Goal: Information Seeking & Learning: Learn about a topic

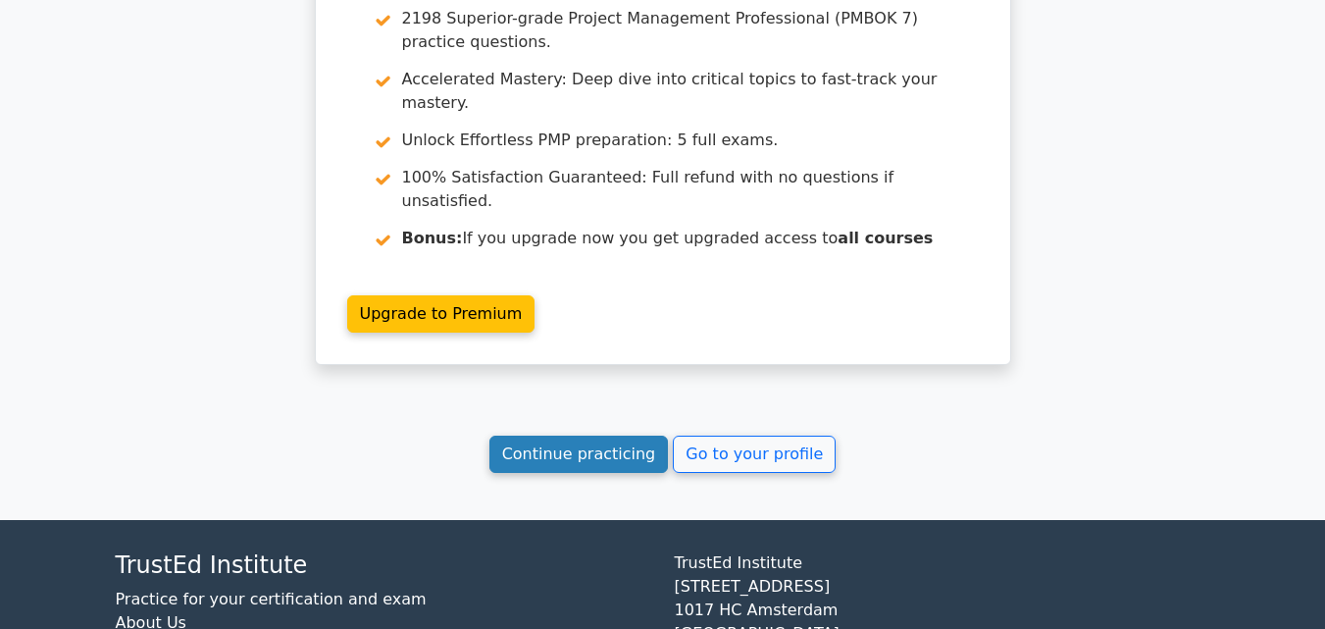
click at [582, 435] on link "Continue practicing" at bounding box center [578, 453] width 179 height 37
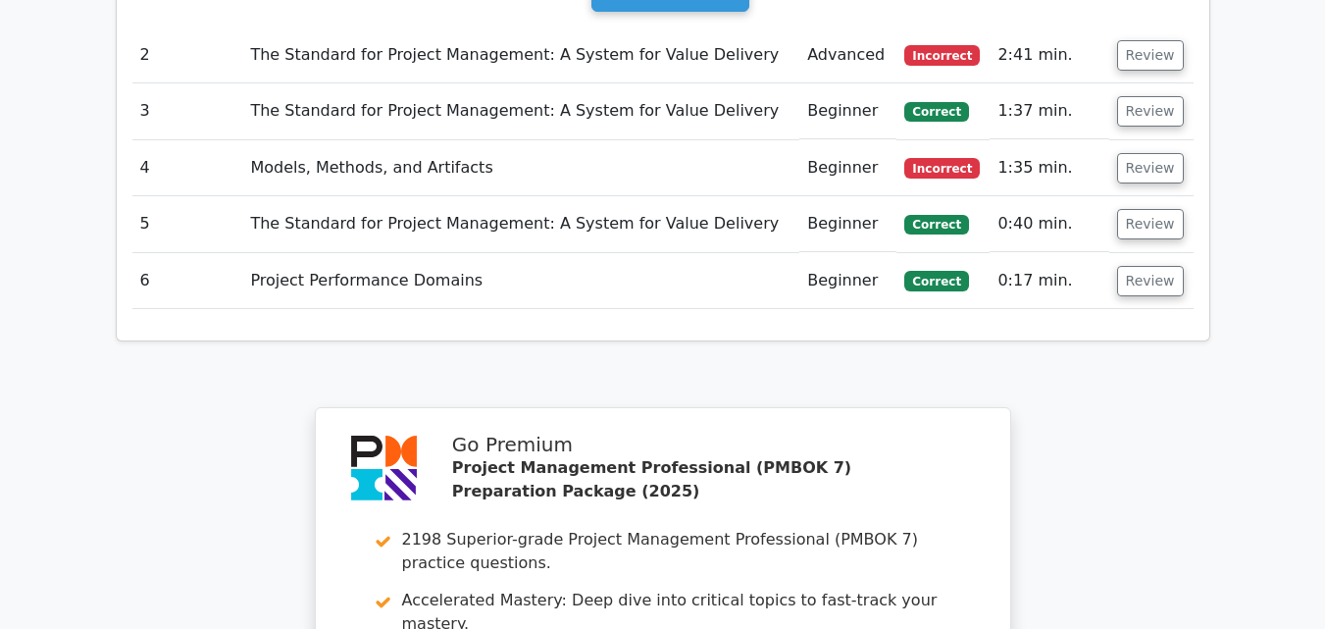
scroll to position [2721, 0]
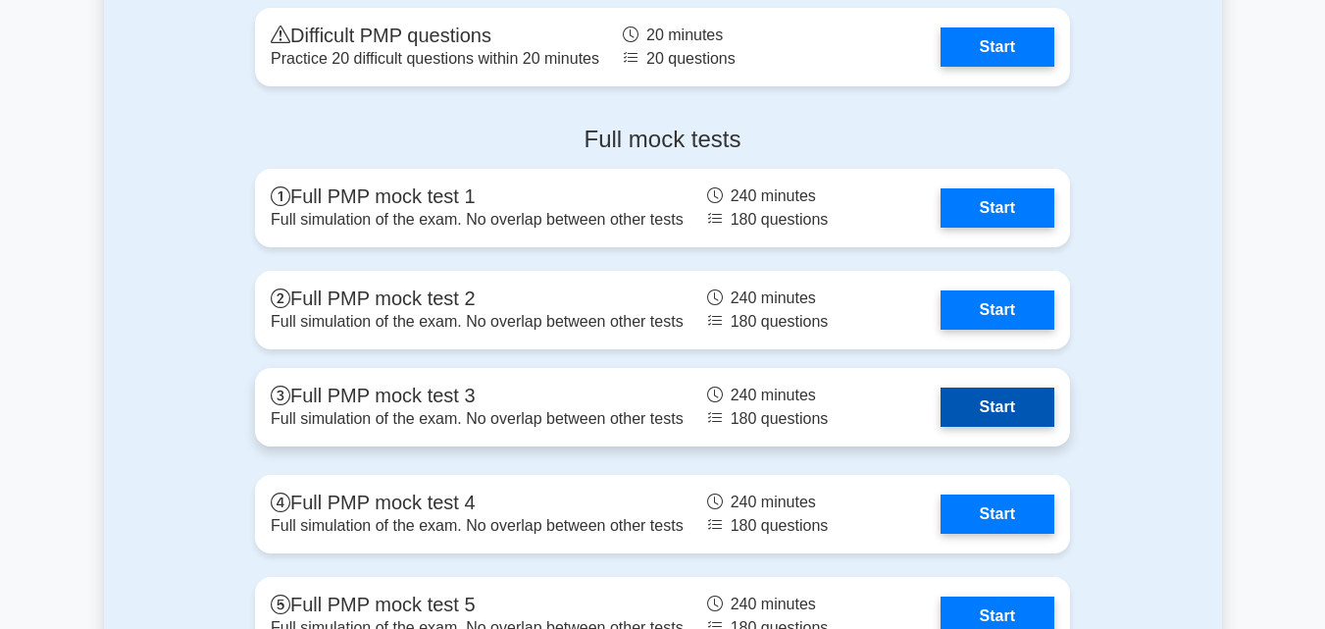
scroll to position [2844, 0]
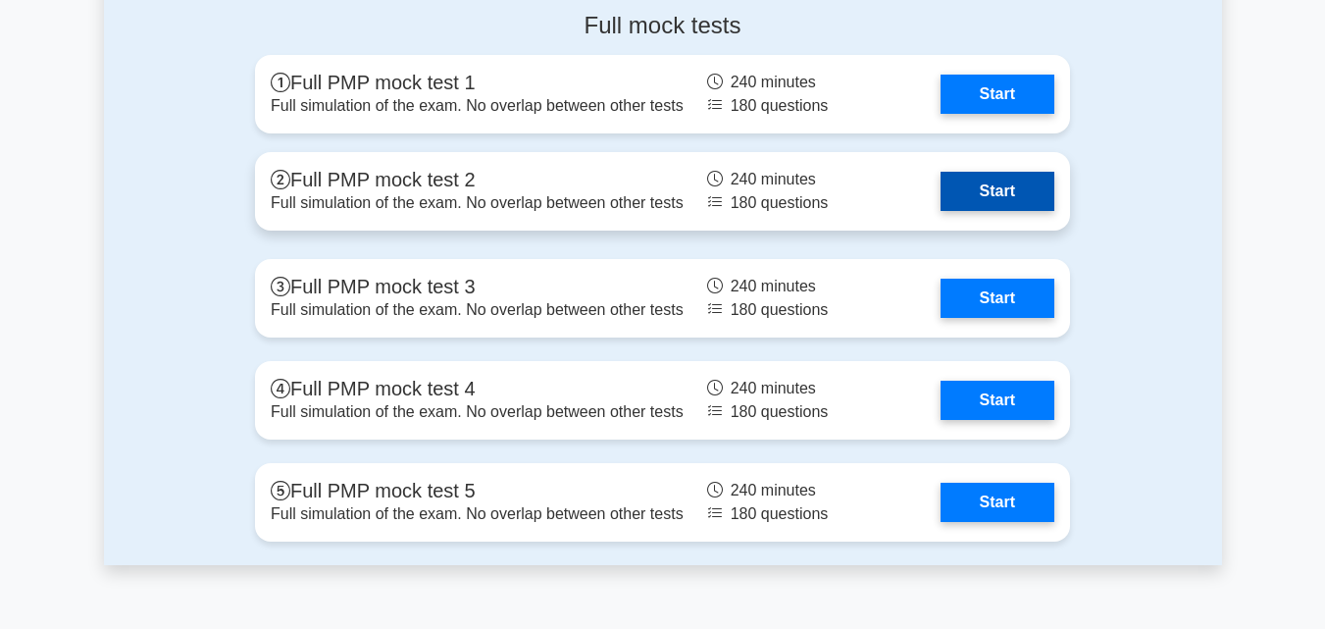
click at [1014, 181] on link "Start" at bounding box center [997, 191] width 114 height 39
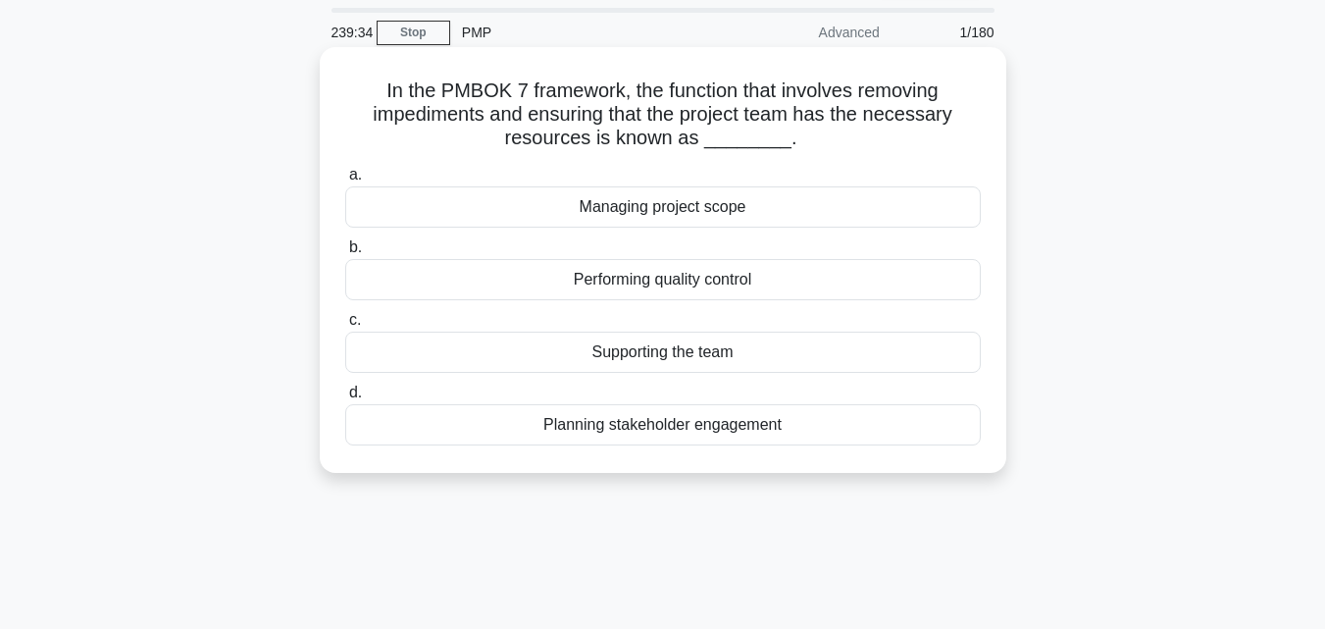
scroll to position [98, 0]
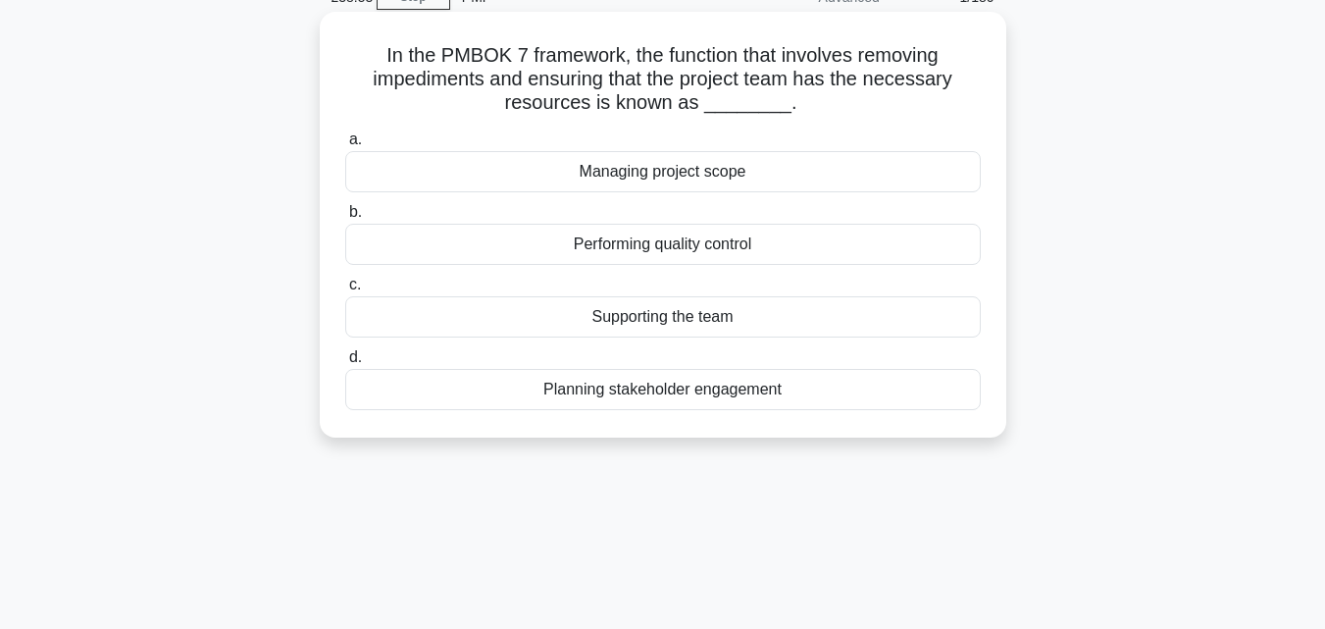
click at [668, 315] on div "Supporting the team" at bounding box center [662, 316] width 635 height 41
click at [345, 291] on input "c. Supporting the team" at bounding box center [345, 285] width 0 height 13
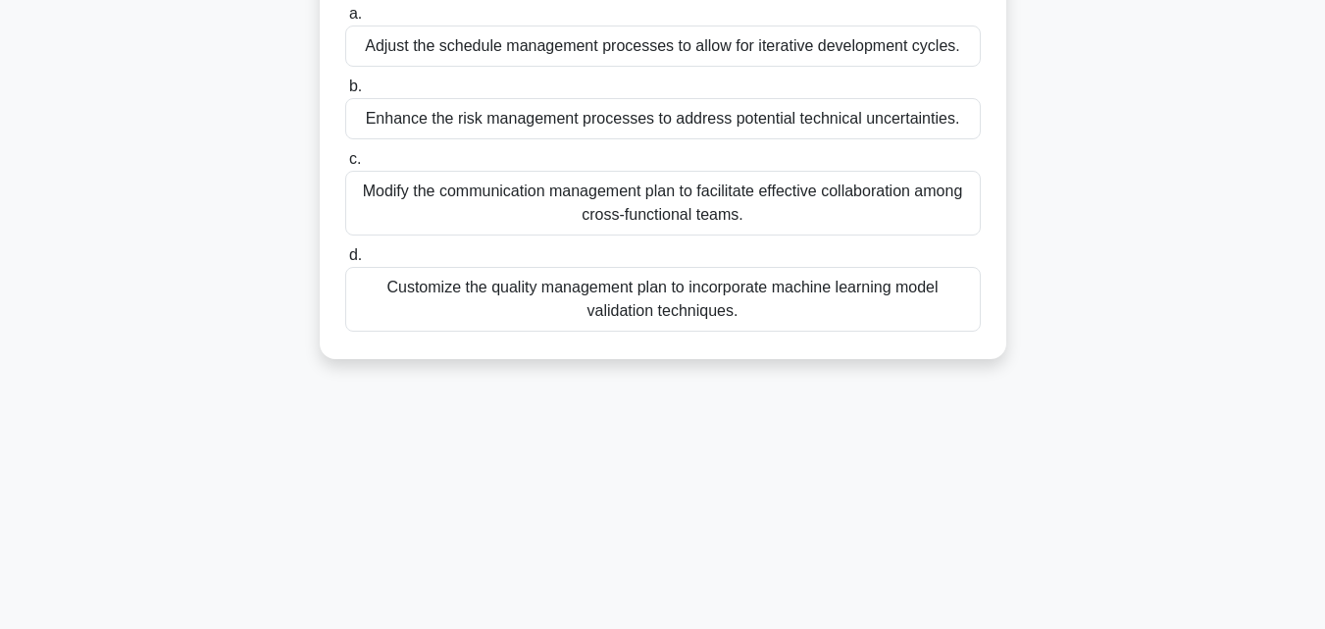
scroll to position [196, 0]
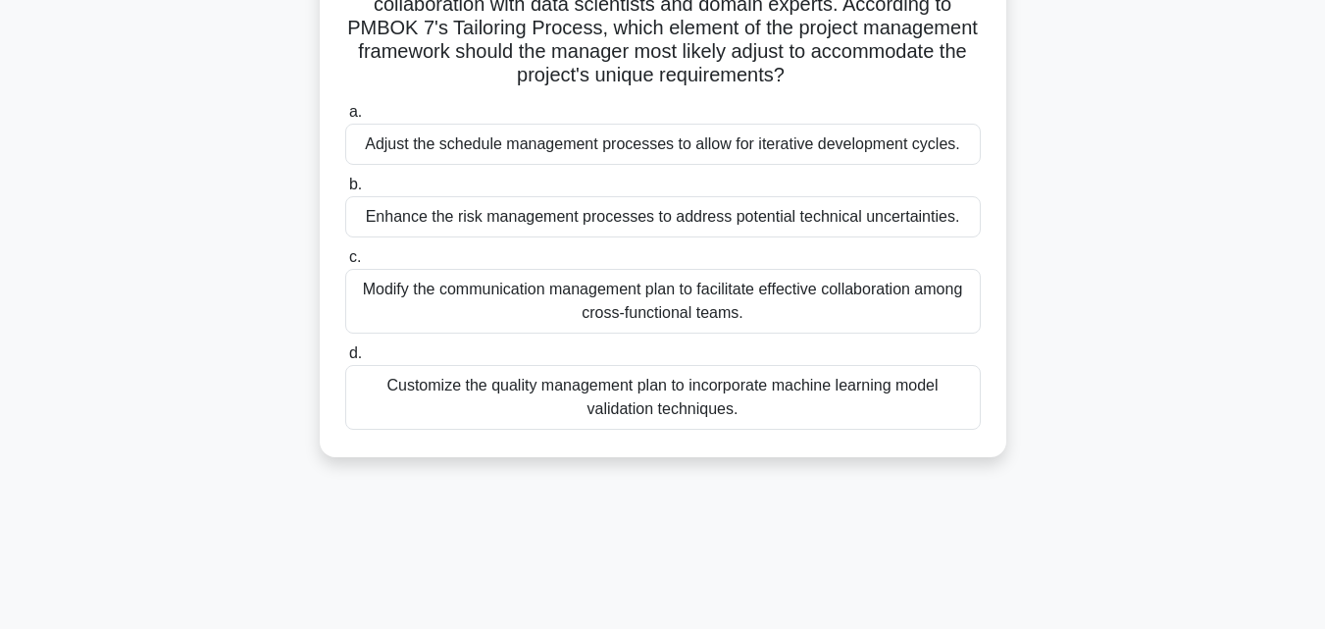
click at [485, 152] on div "Adjust the schedule management processes to allow for iterative development cyc…" at bounding box center [662, 144] width 635 height 41
click at [345, 119] on input "a. Adjust the schedule management processes to allow for iterative development …" at bounding box center [345, 112] width 0 height 13
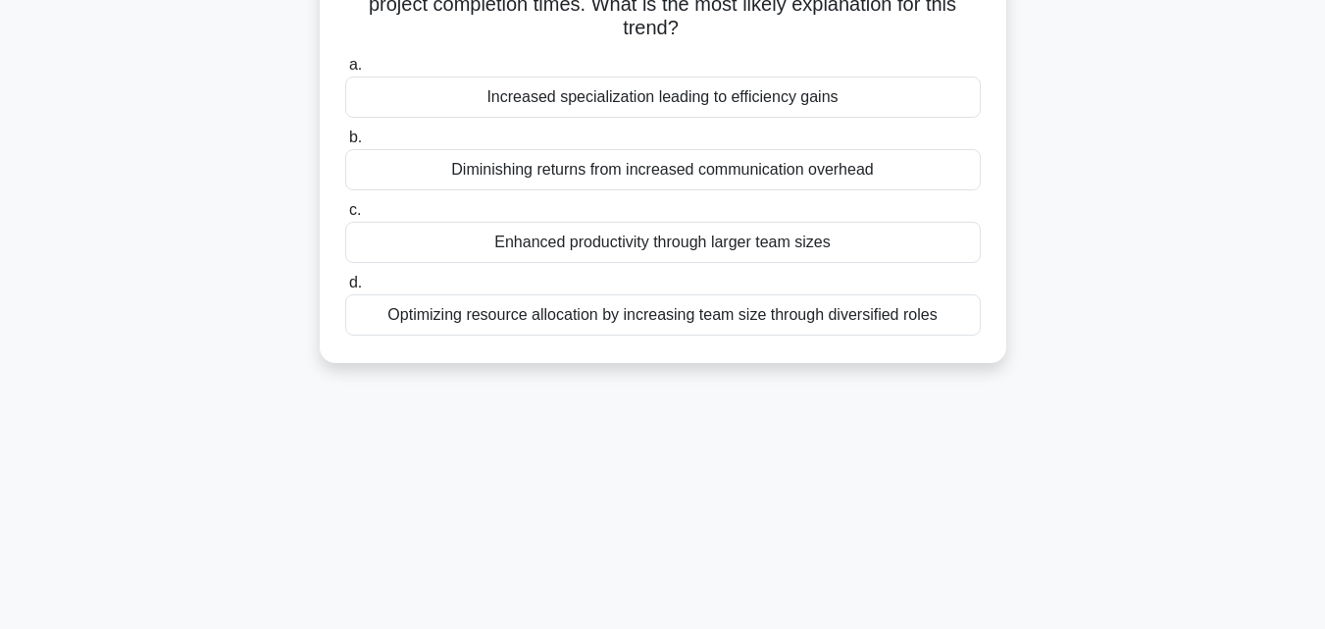
scroll to position [294, 0]
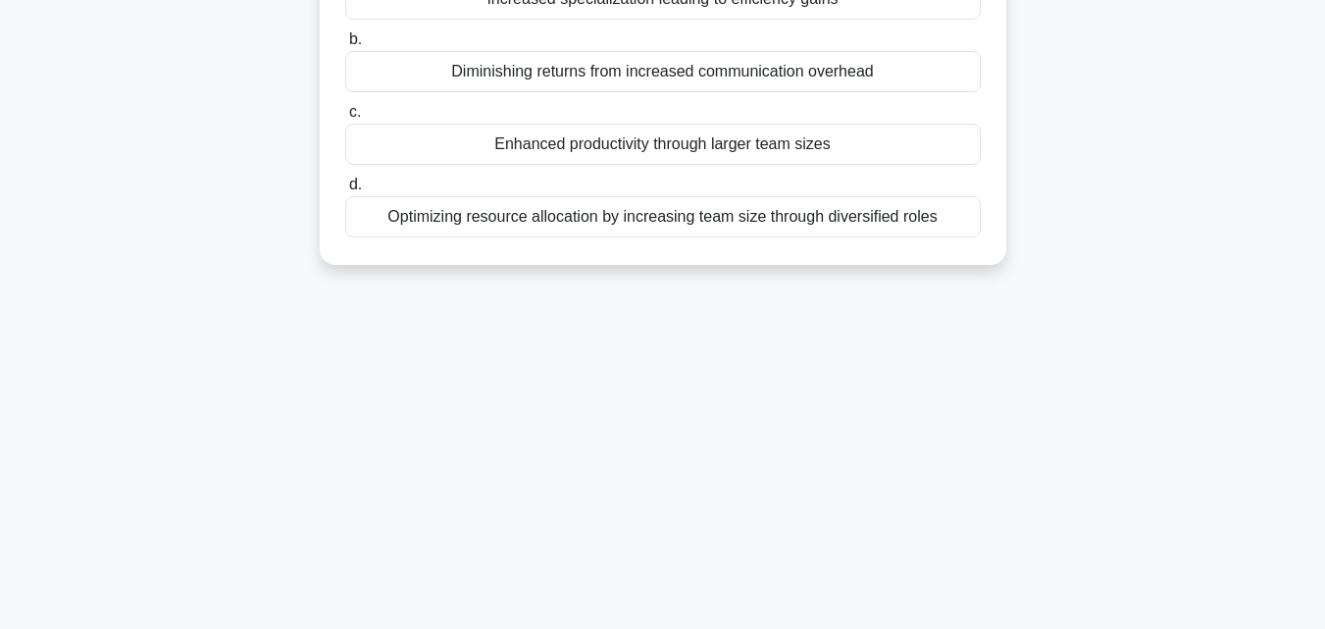
click at [563, 151] on div "Enhanced productivity through larger team sizes" at bounding box center [662, 144] width 635 height 41
click at [345, 119] on input "c. Enhanced productivity through larger team sizes" at bounding box center [345, 112] width 0 height 13
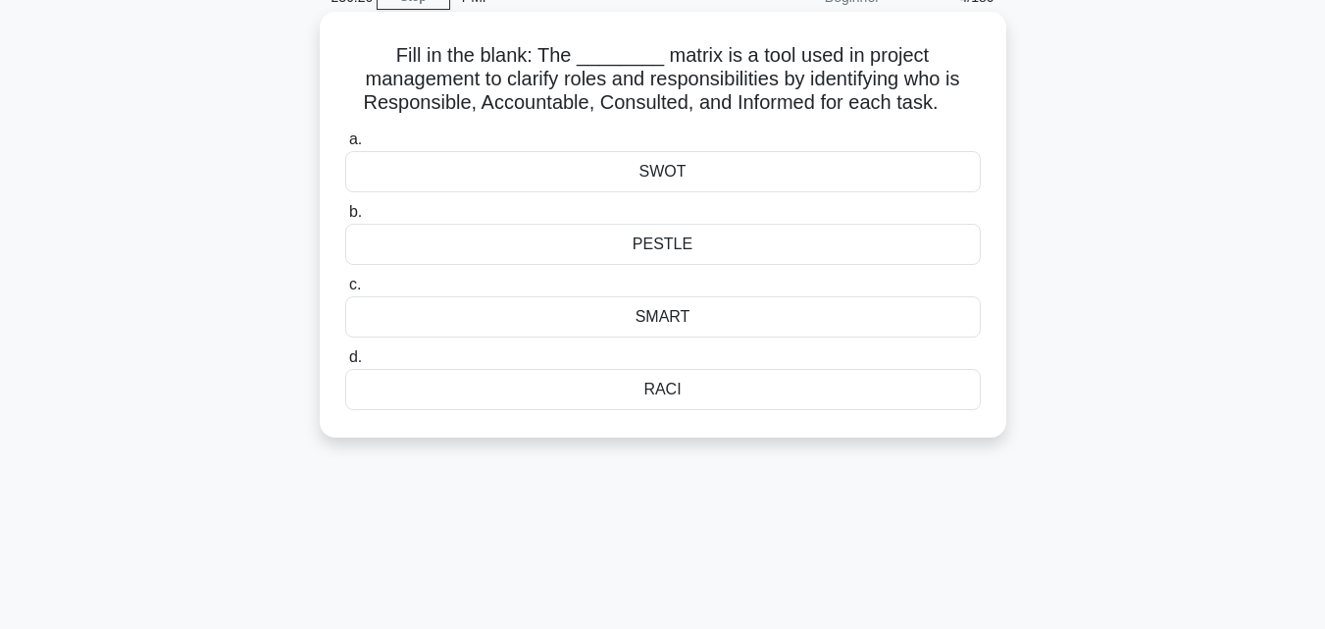
scroll to position [0, 0]
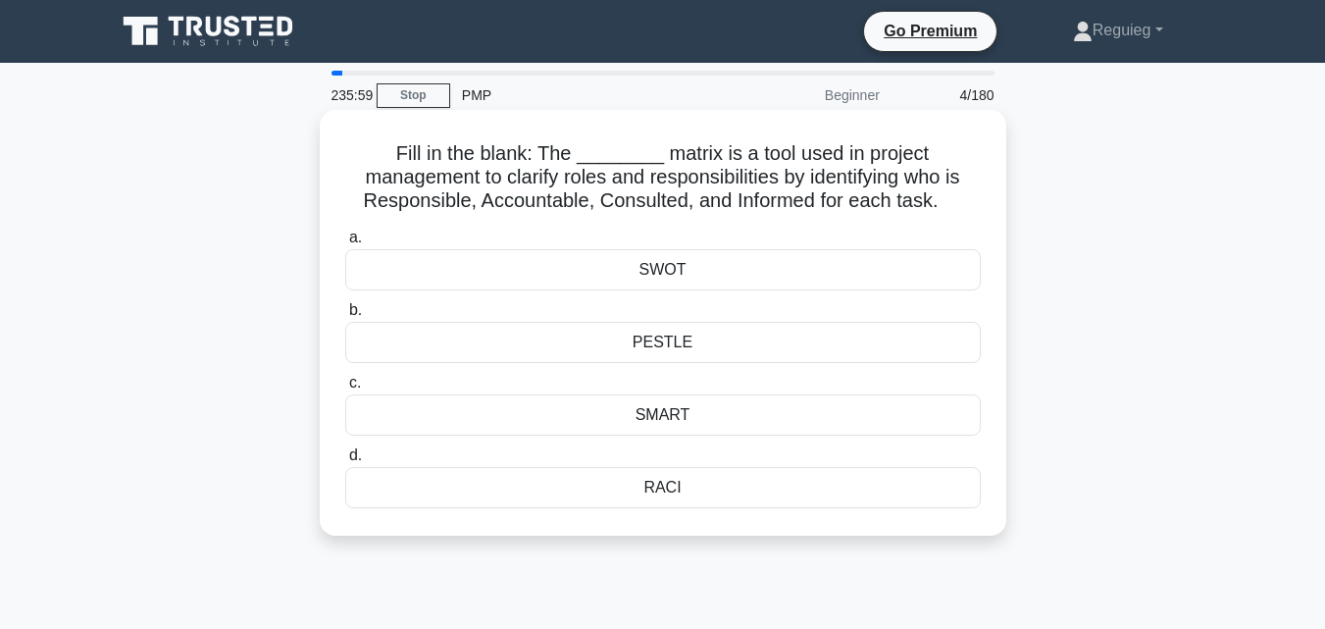
click at [687, 486] on div "RACI" at bounding box center [662, 487] width 635 height 41
click at [345, 462] on input "d. RACI" at bounding box center [345, 455] width 0 height 13
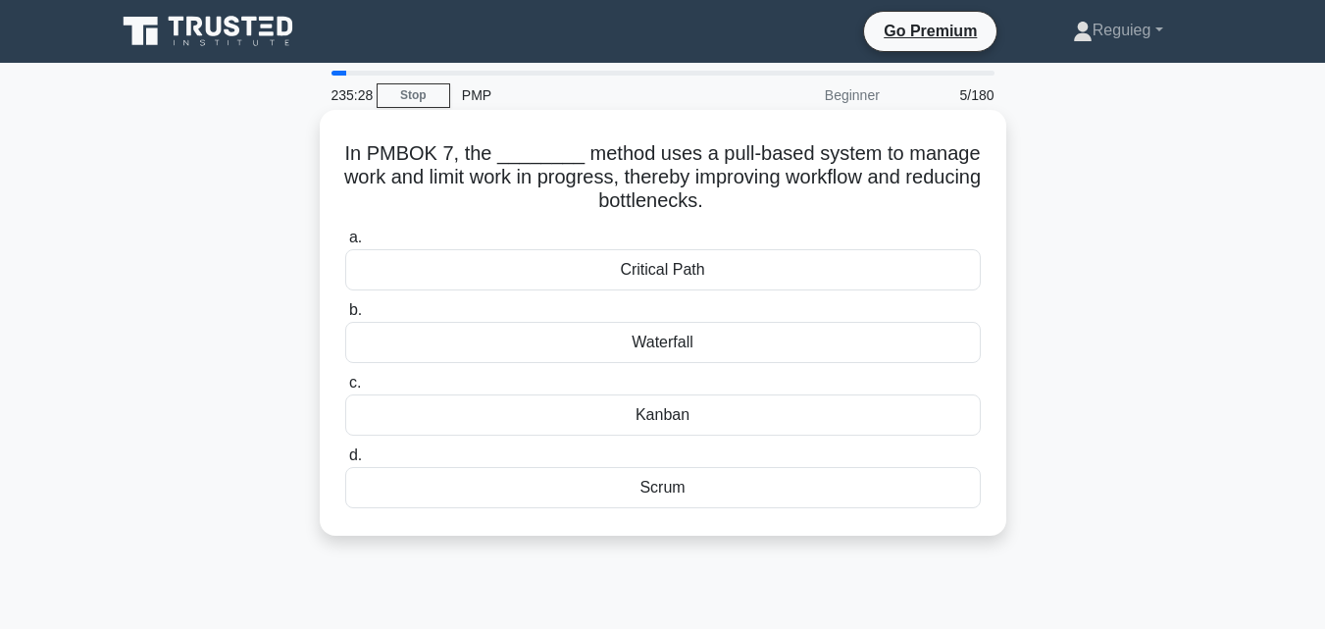
click at [617, 414] on div "Kanban" at bounding box center [662, 414] width 635 height 41
click at [345, 389] on input "c. [GEOGRAPHIC_DATA]" at bounding box center [345, 383] width 0 height 13
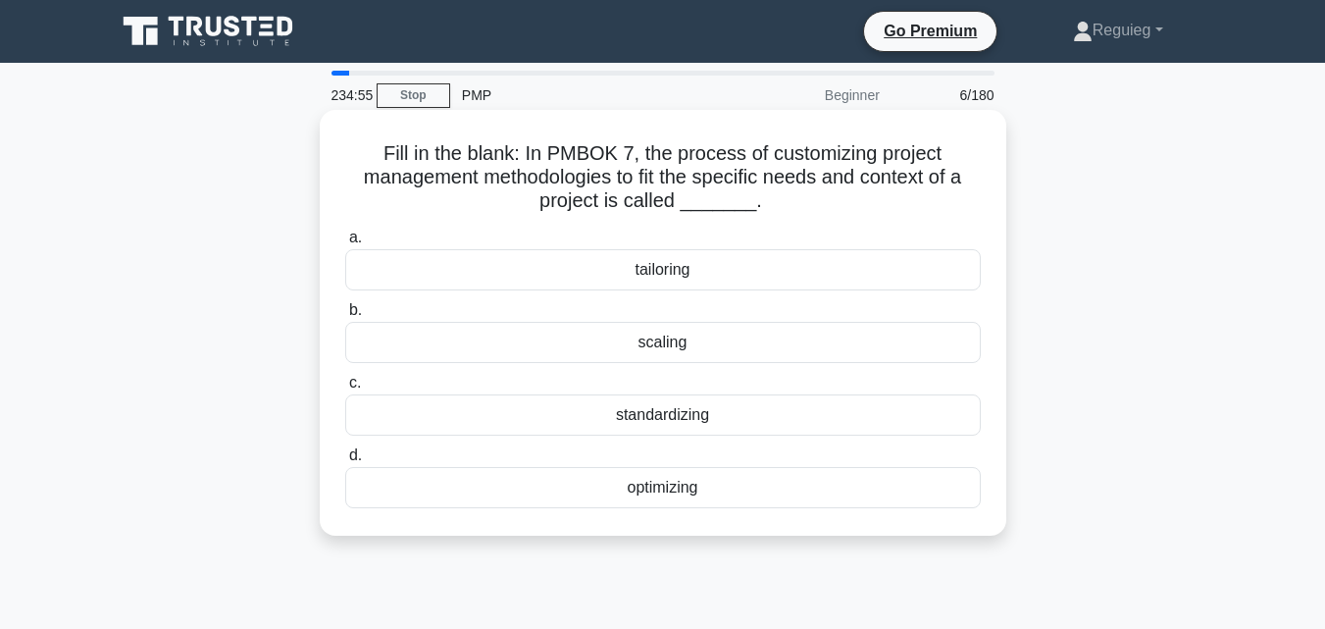
click at [665, 266] on div "tailoring" at bounding box center [662, 269] width 635 height 41
click at [345, 244] on input "a. tailoring" at bounding box center [345, 237] width 0 height 13
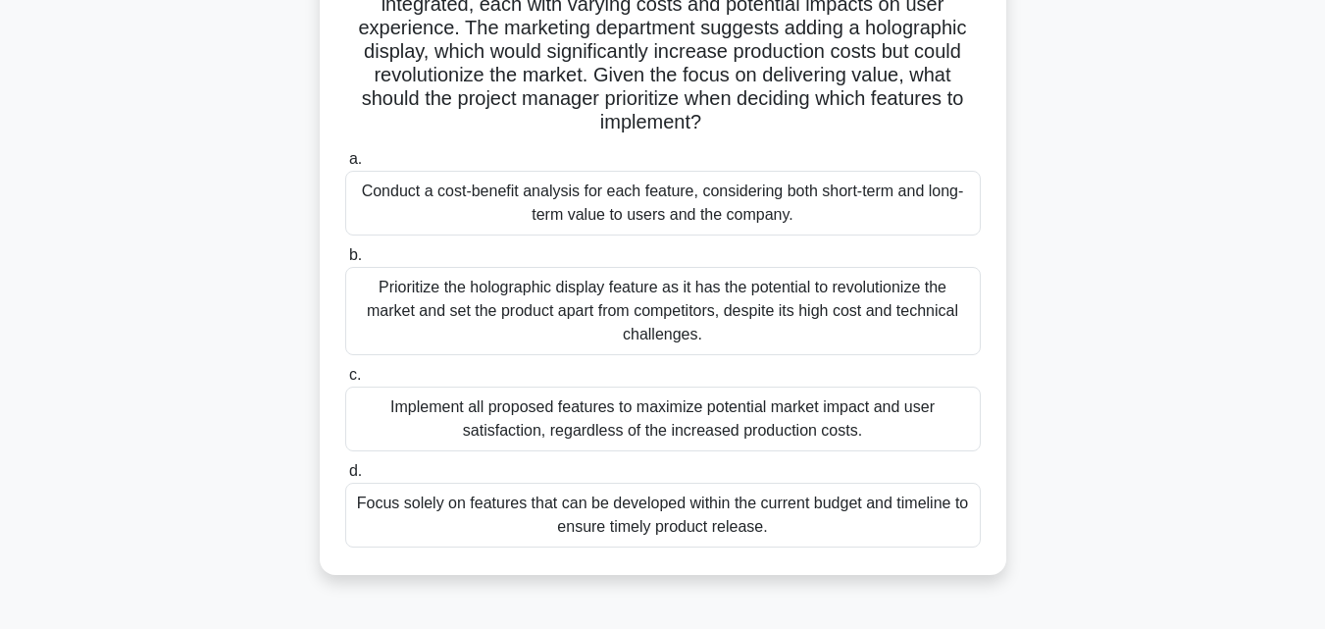
scroll to position [294, 0]
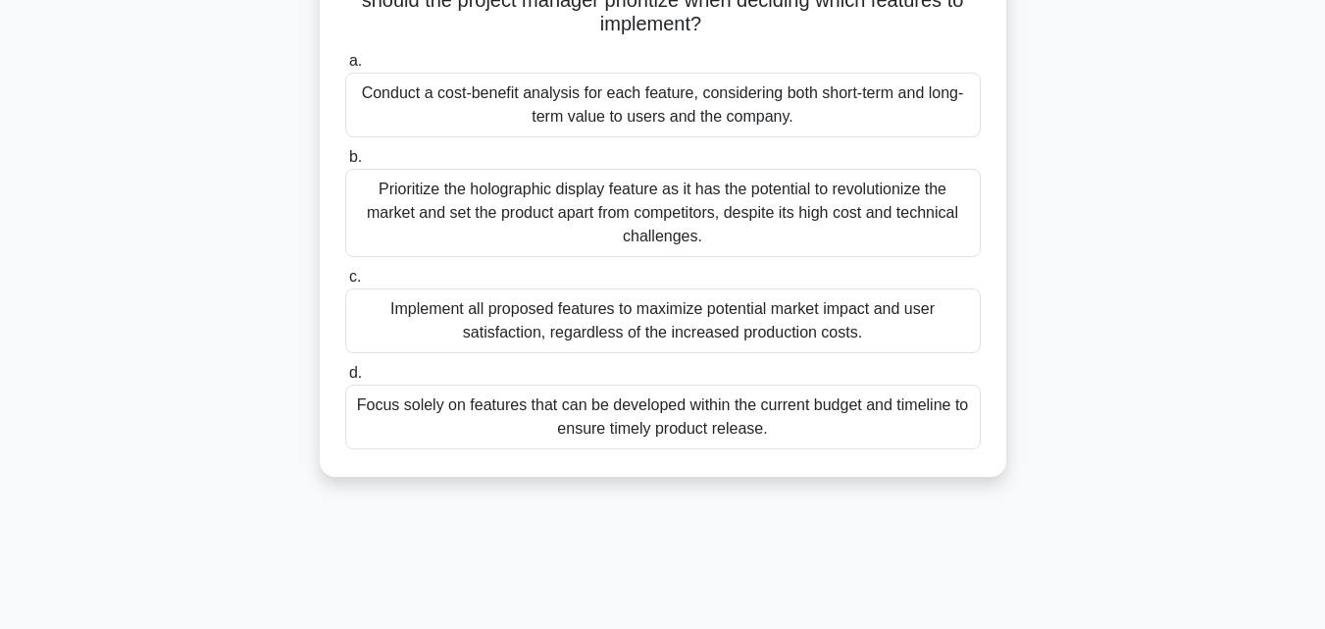
click at [699, 120] on div "Conduct a cost-benefit analysis for each feature, considering both short-term a…" at bounding box center [662, 105] width 635 height 65
click at [345, 68] on input "a. Conduct a cost-benefit analysis for each feature, considering both short-ter…" at bounding box center [345, 61] width 0 height 13
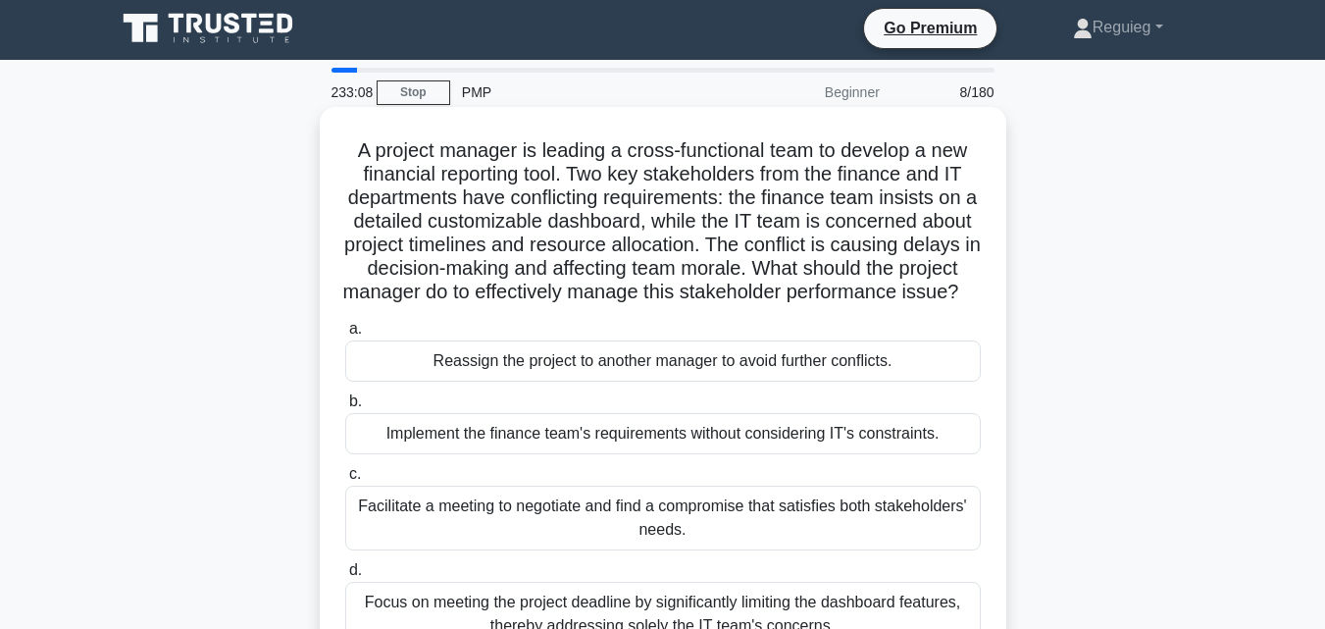
scroll to position [0, 0]
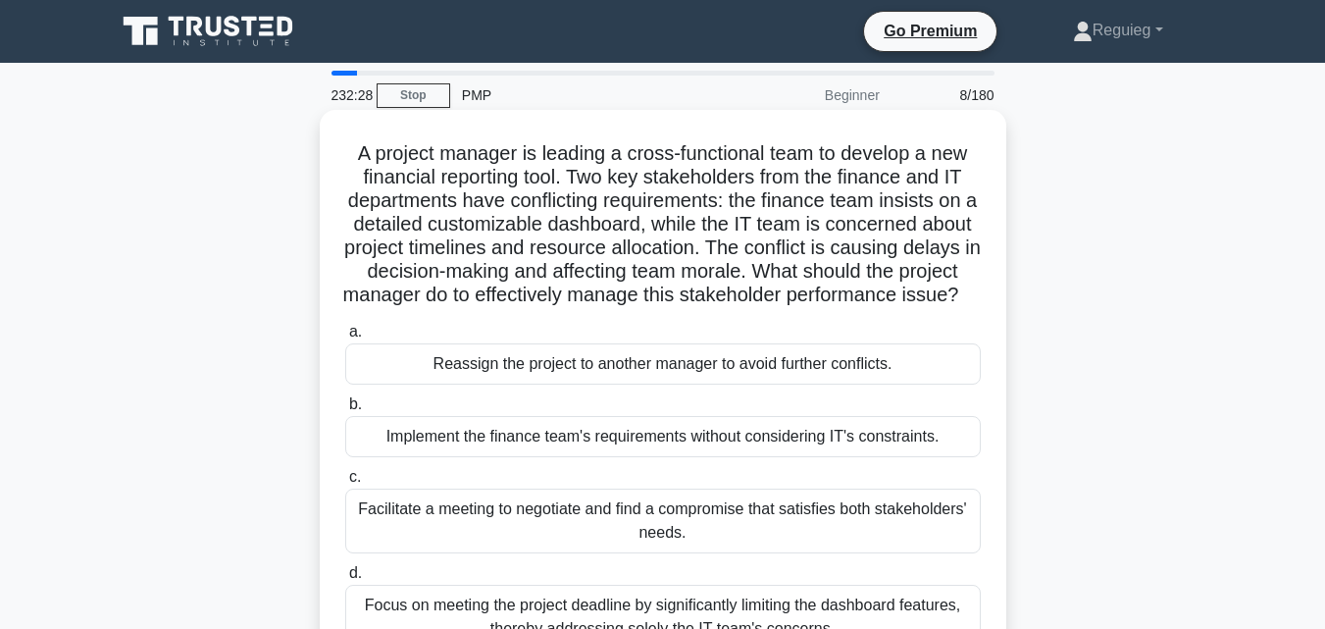
click at [540, 383] on div "Reassign the project to another manager to avoid further conflicts." at bounding box center [662, 363] width 635 height 41
click at [345, 338] on input "a. Reassign the project to another manager to avoid further conflicts." at bounding box center [345, 332] width 0 height 13
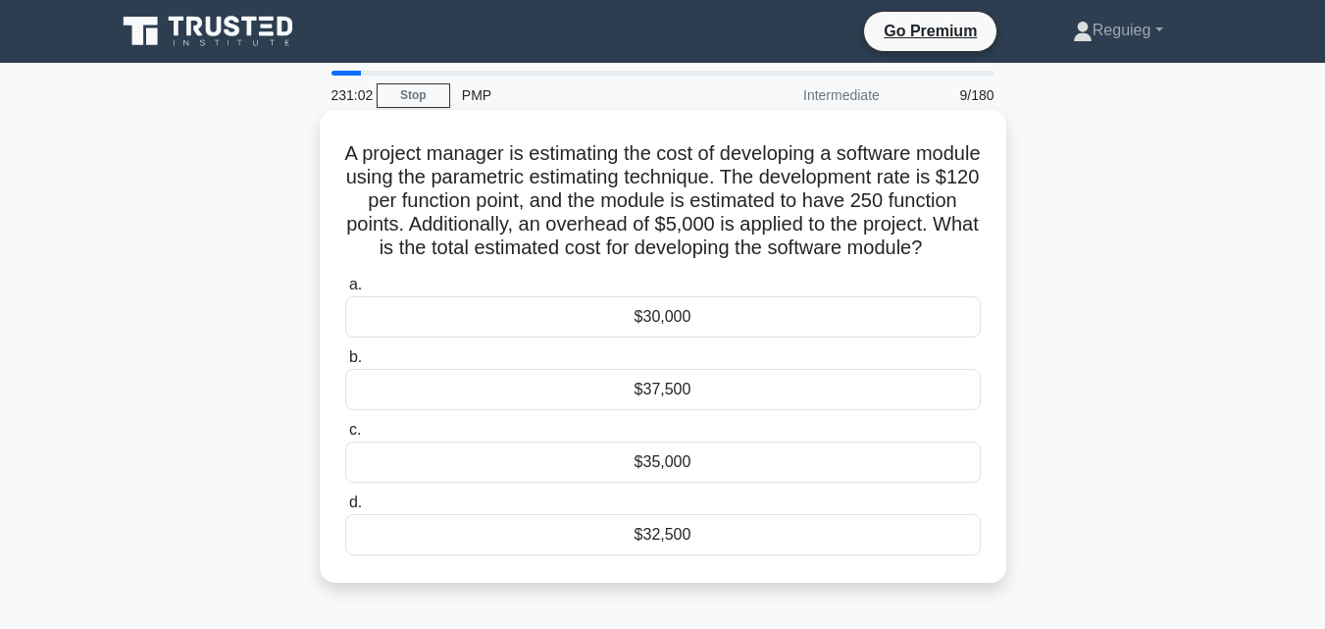
click at [672, 482] on div "$35,000" at bounding box center [662, 461] width 635 height 41
click at [345, 436] on input "c. $35,000" at bounding box center [345, 430] width 0 height 13
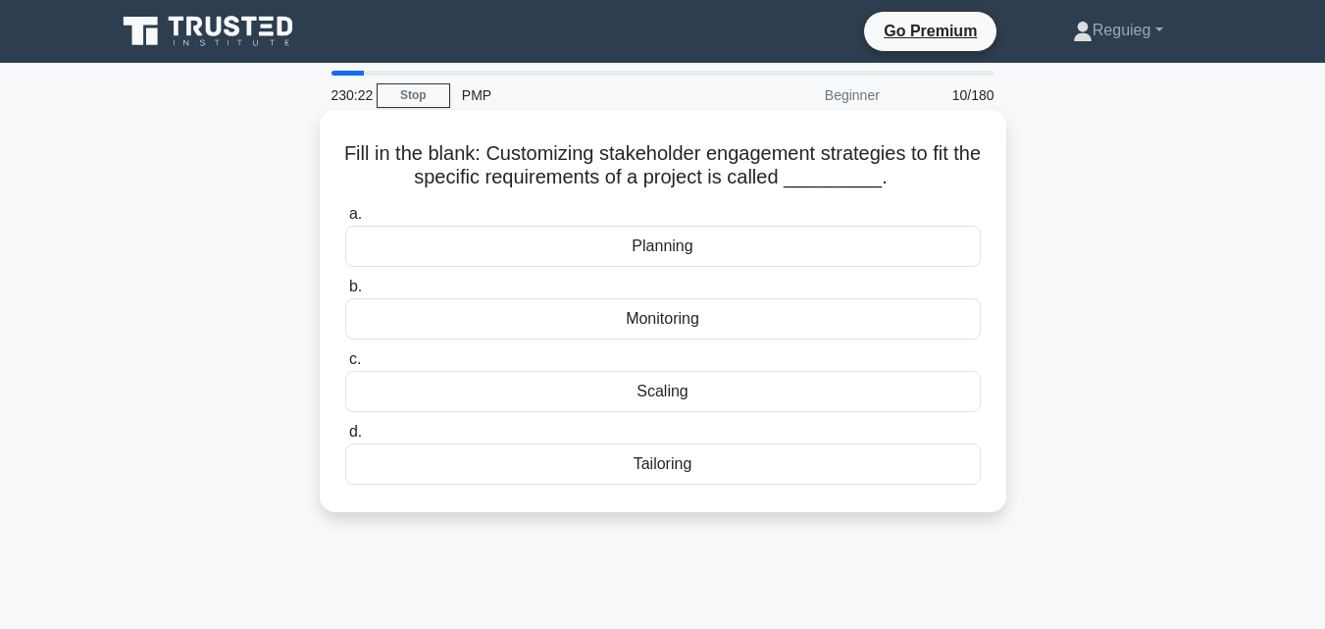
click at [649, 468] on div "Tailoring" at bounding box center [662, 463] width 635 height 41
click at [345, 438] on input "d. Tailoring" at bounding box center [345, 432] width 0 height 13
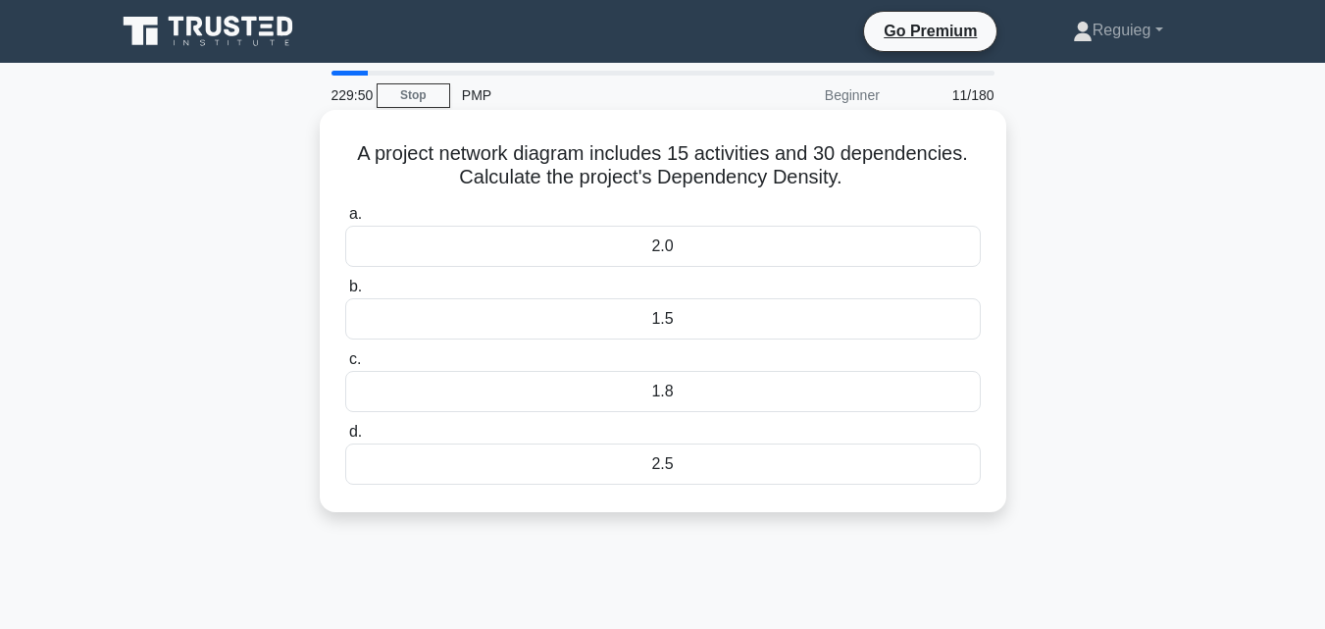
click at [716, 234] on div "2.0" at bounding box center [662, 246] width 635 height 41
click at [345, 221] on input "a. 2.0" at bounding box center [345, 214] width 0 height 13
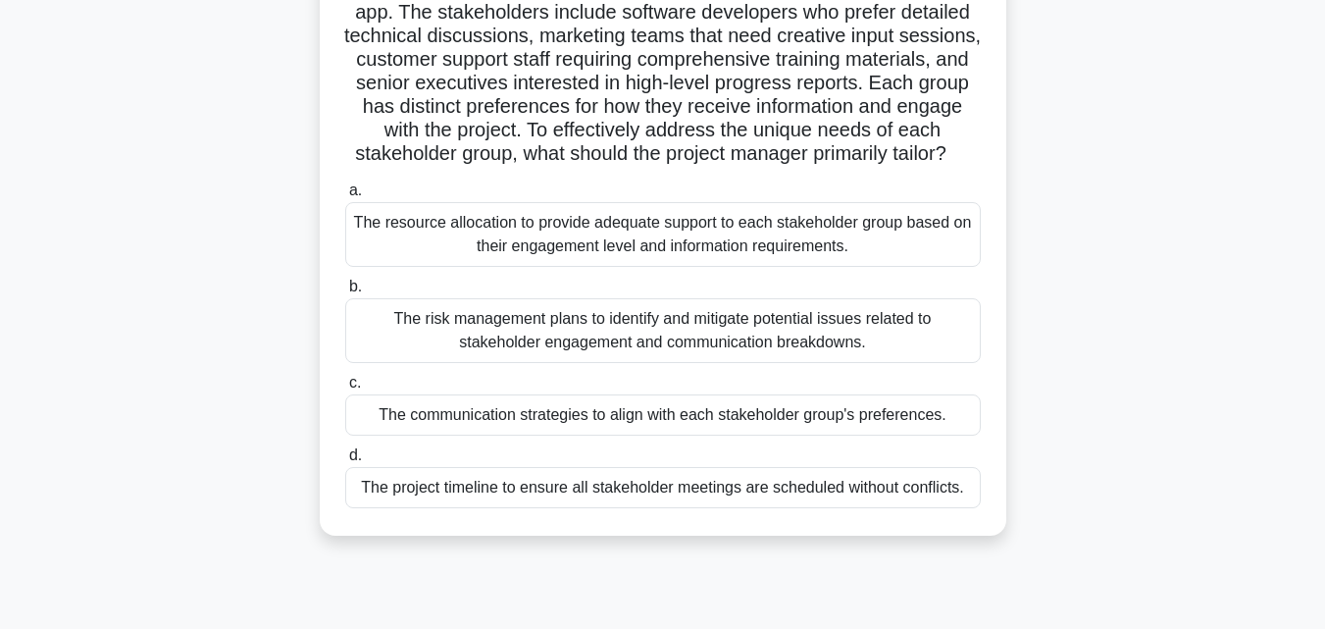
scroll to position [196, 0]
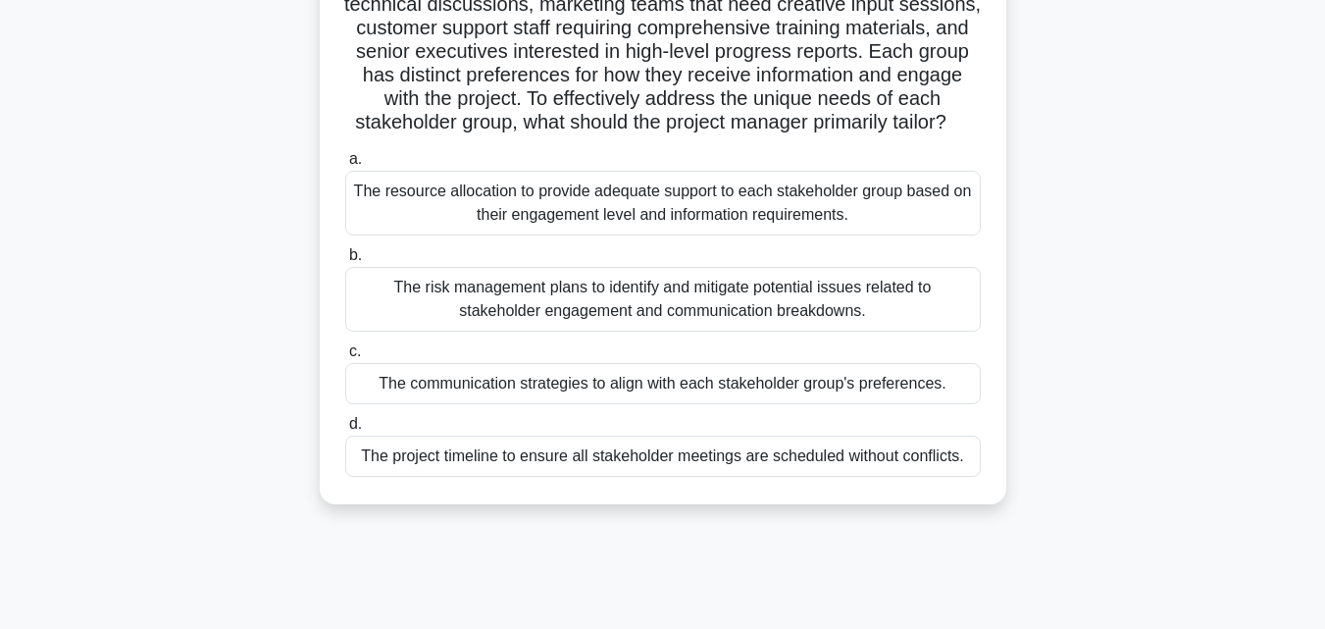
click at [593, 404] on div "The communication strategies to align with each stakeholder group's preferences." at bounding box center [662, 383] width 635 height 41
click at [345, 358] on input "c. The communication strategies to align with each stakeholder group's preferen…" at bounding box center [345, 351] width 0 height 13
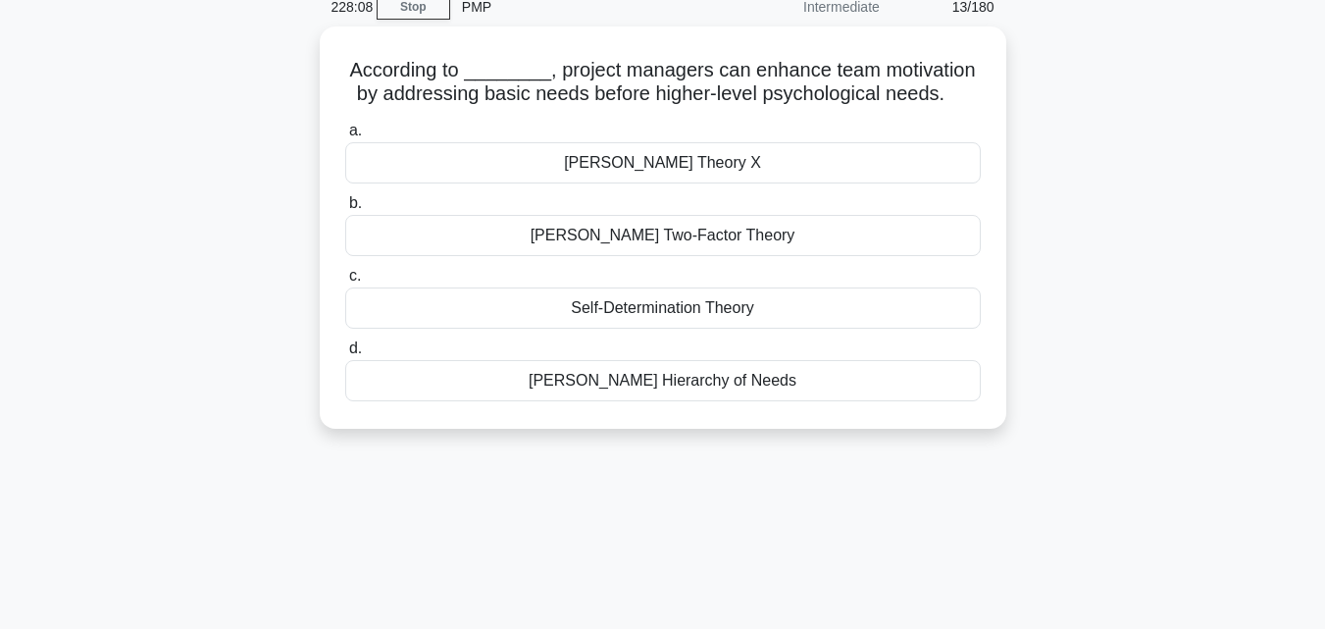
scroll to position [0, 0]
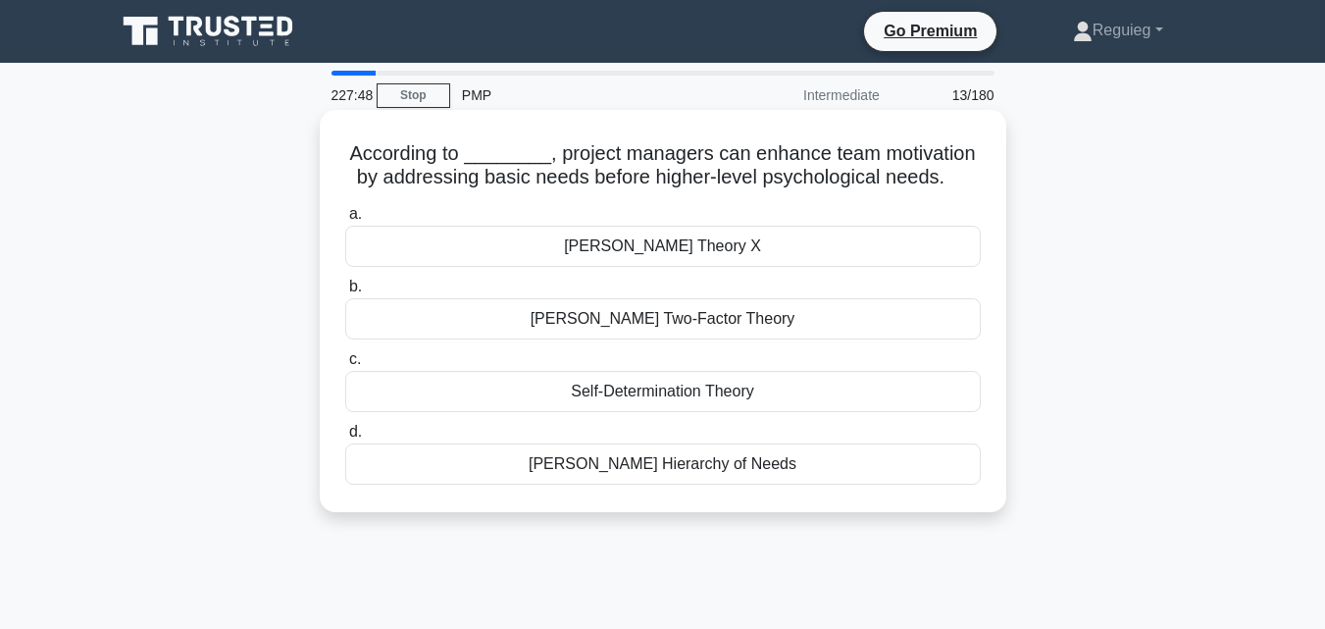
click at [599, 390] on div "Self-Determination Theory" at bounding box center [662, 391] width 635 height 41
click at [345, 366] on input "c. Self-Determination Theory" at bounding box center [345, 359] width 0 height 13
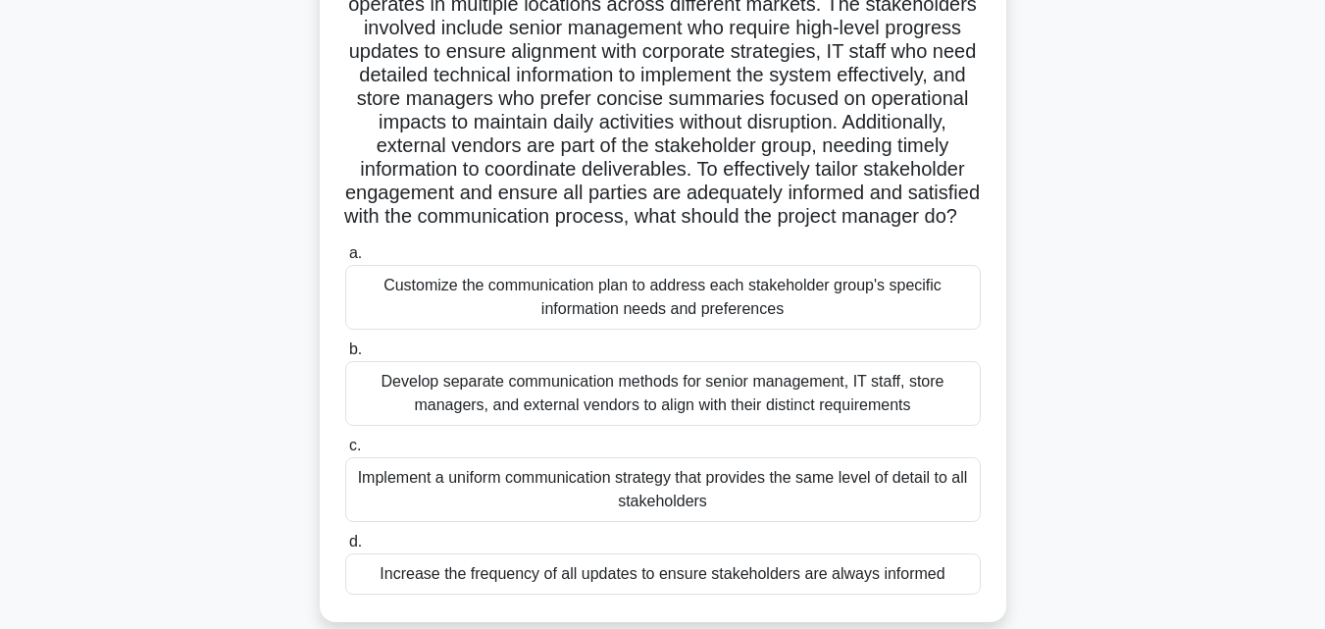
scroll to position [294, 0]
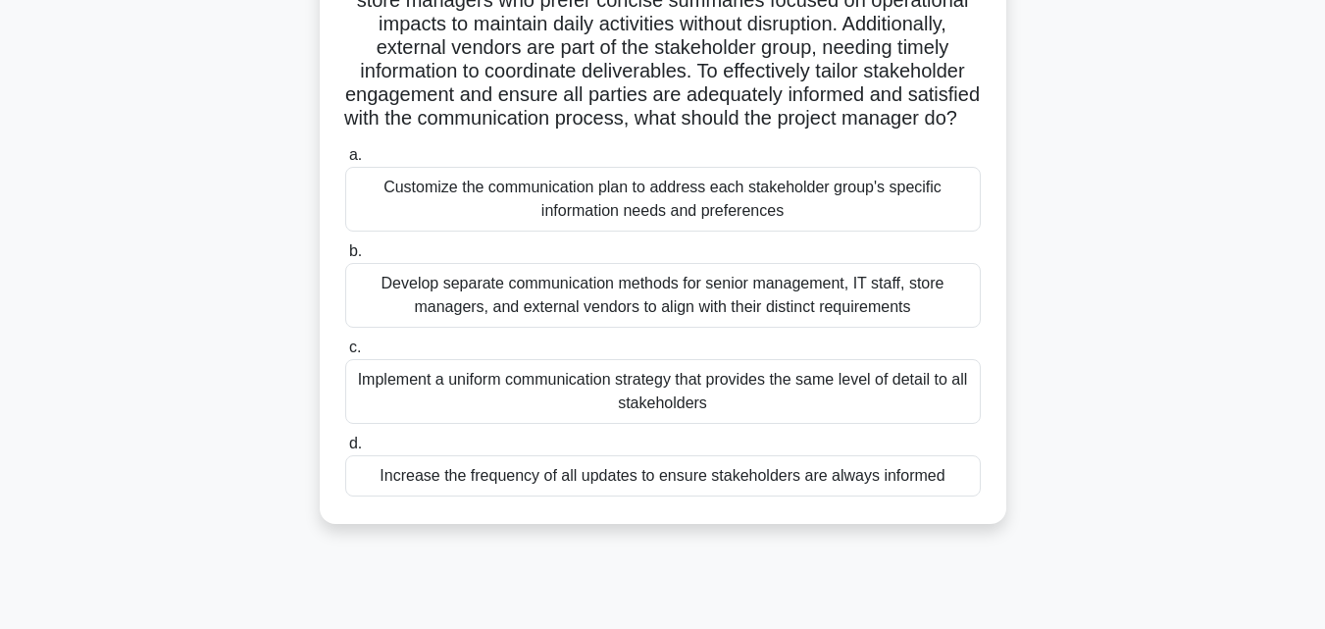
click at [557, 324] on div "Develop separate communication methods for senior management, IT staff, store m…" at bounding box center [662, 295] width 635 height 65
click at [345, 258] on input "b. Develop separate communication methods for senior management, IT staff, stor…" at bounding box center [345, 251] width 0 height 13
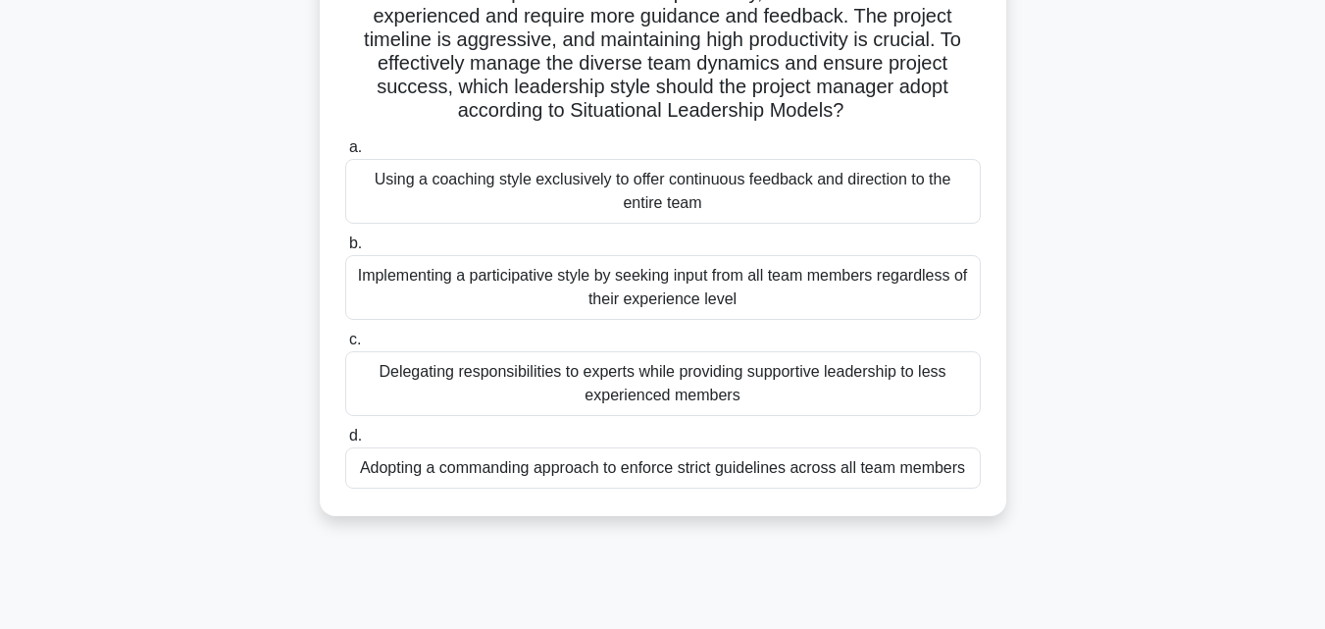
scroll to position [196, 0]
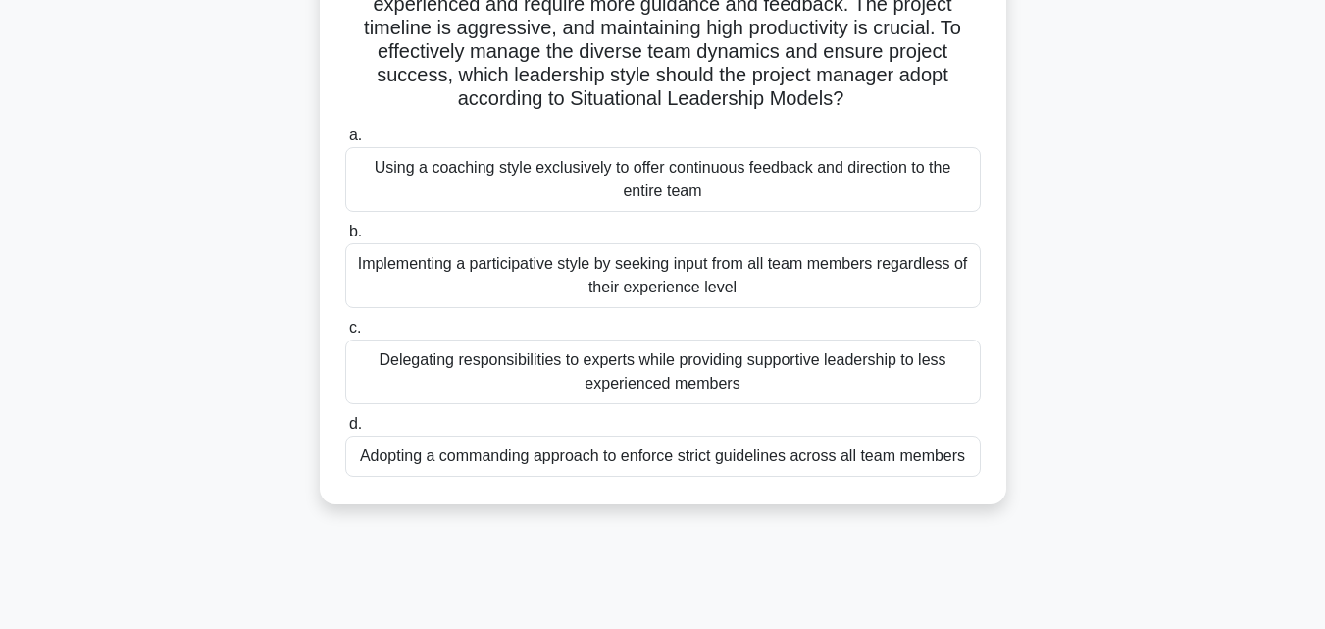
click at [601, 162] on div "Using a coaching style exclusively to offer continuous feedback and direction t…" at bounding box center [662, 179] width 635 height 65
click at [345, 142] on input "a. Using a coaching style exclusively to offer continuous feedback and directio…" at bounding box center [345, 135] width 0 height 13
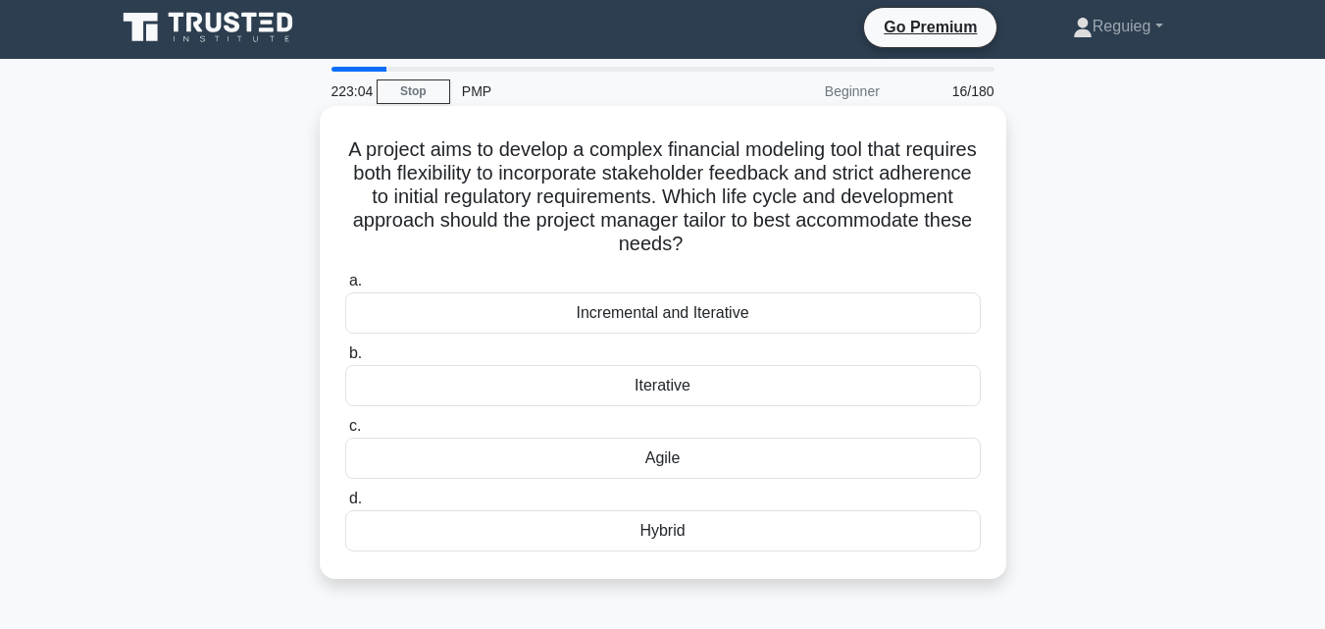
scroll to position [0, 0]
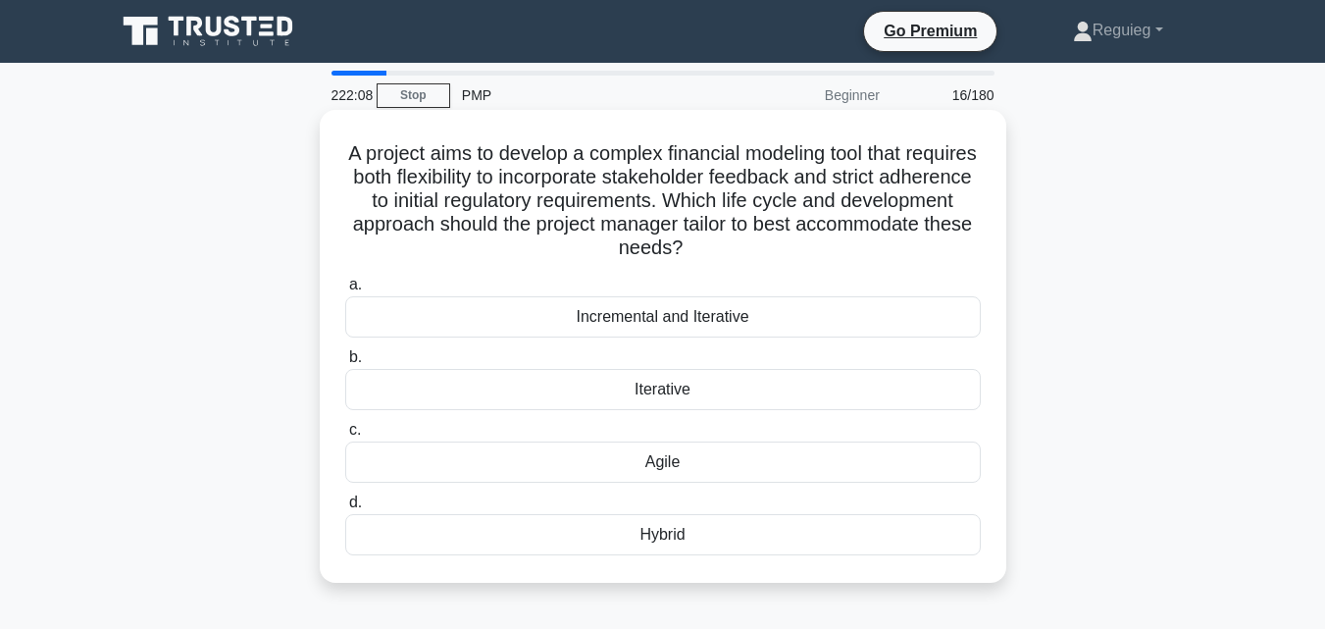
click at [615, 454] on div "Agile" at bounding box center [662, 461] width 635 height 41
click at [345, 436] on input "c. [GEOGRAPHIC_DATA]" at bounding box center [345, 430] width 0 height 13
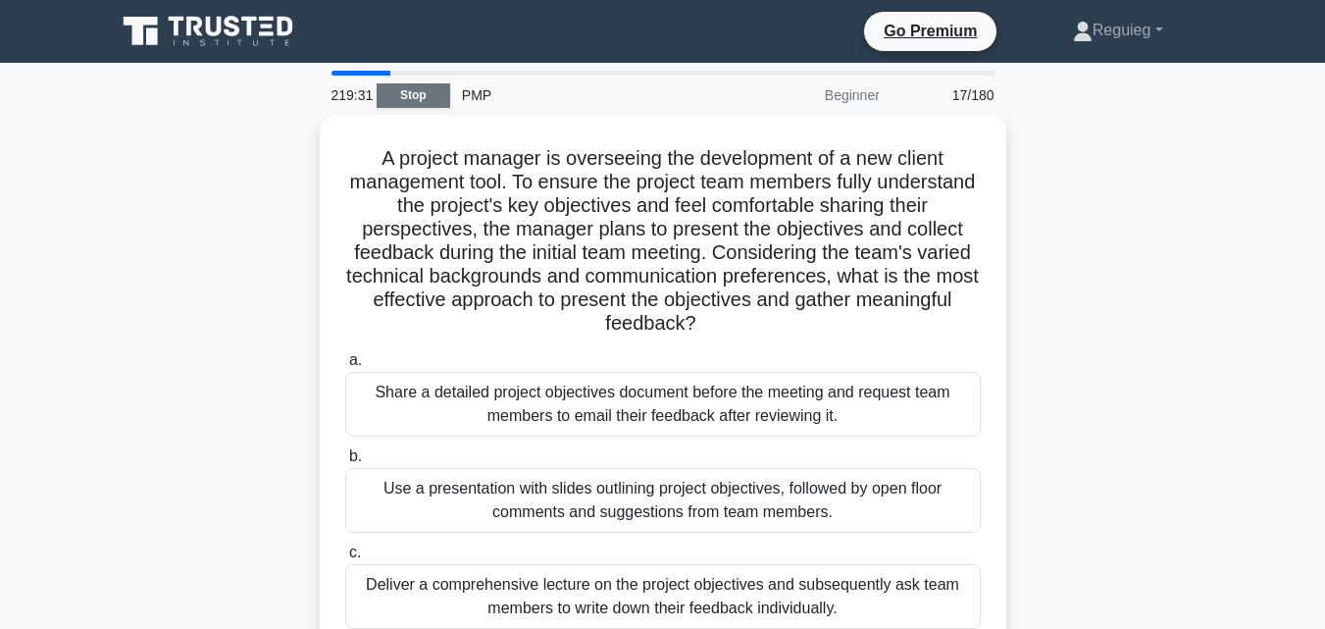
click at [406, 86] on link "Stop" at bounding box center [414, 95] width 74 height 25
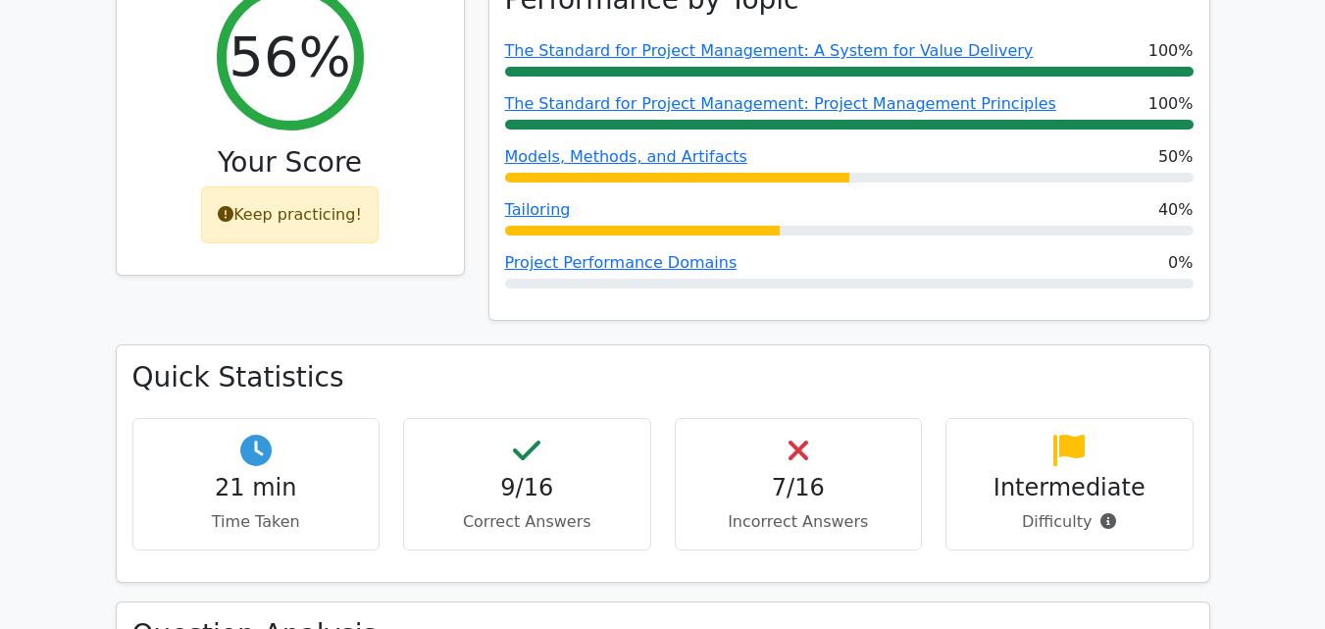
scroll to position [785, 0]
